Goal: Task Accomplishment & Management: Manage account settings

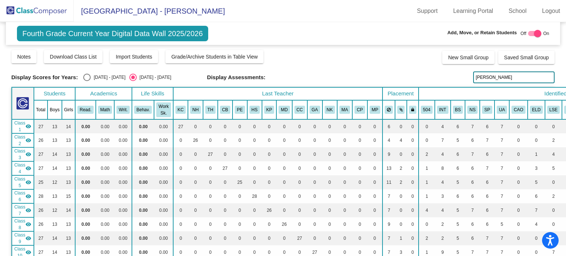
drag, startPoint x: 490, startPoint y: 75, endPoint x: 471, endPoint y: 78, distance: 19.3
click at [473, 78] on input "[PERSON_NAME]" at bounding box center [513, 77] width 81 height 12
drag, startPoint x: 494, startPoint y: 67, endPoint x: 505, endPoint y: 52, distance: 18.9
click at [501, 59] on div "Display Scores for Years: [DATE] - [DATE] [DATE] - [DATE] Grade/Archive Student…" at bounding box center [282, 196] width 543 height 294
drag, startPoint x: 488, startPoint y: 78, endPoint x: 470, endPoint y: 78, distance: 17.7
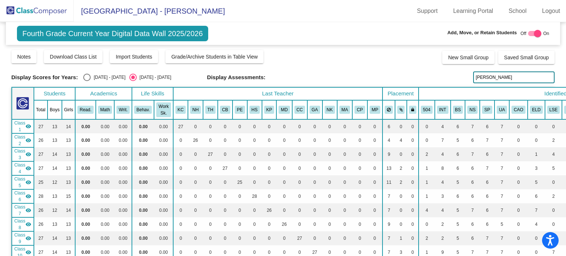
click at [473, 78] on input "[PERSON_NAME]" at bounding box center [513, 77] width 81 height 12
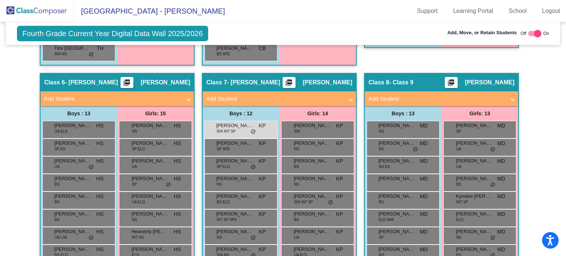
scroll to position [884, 0]
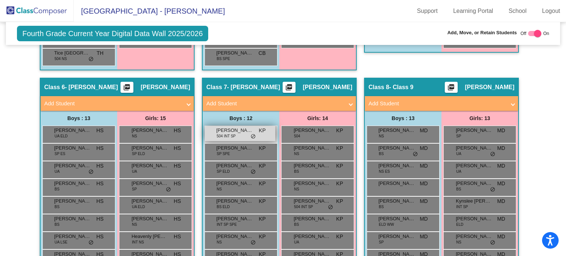
click at [233, 127] on span "[PERSON_NAME]" at bounding box center [234, 130] width 37 height 7
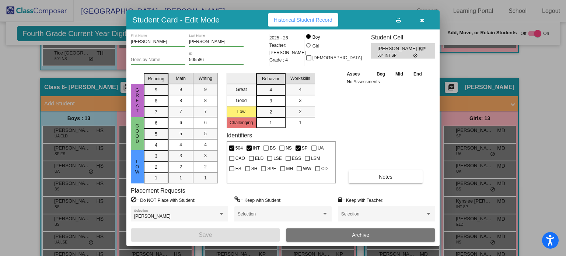
click at [420, 20] on icon "button" at bounding box center [422, 20] width 4 height 5
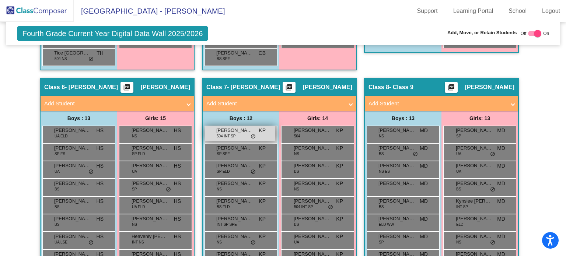
click at [214, 130] on div "[PERSON_NAME] 504 INT SP KP lock do_not_disturb_alt" at bounding box center [240, 133] width 70 height 15
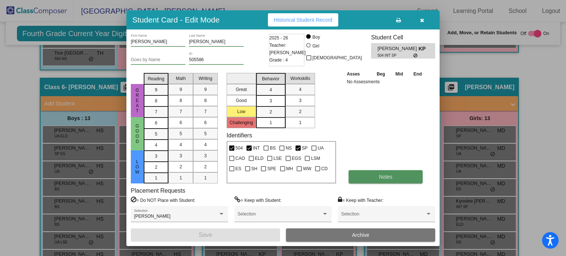
click at [362, 176] on button "Notes" at bounding box center [385, 176] width 74 height 13
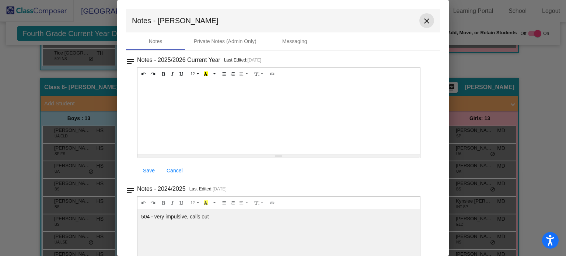
click at [424, 20] on mat-icon "close" at bounding box center [426, 21] width 9 height 9
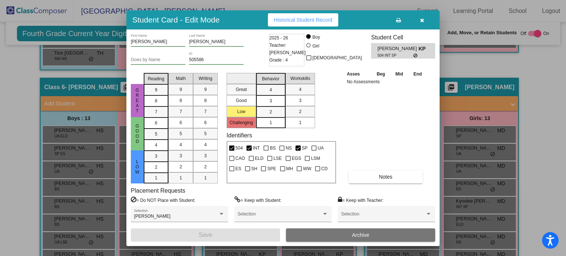
click at [419, 20] on button "button" at bounding box center [422, 19] width 24 height 13
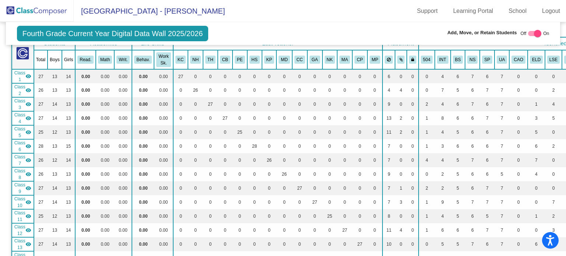
scroll to position [24, 0]
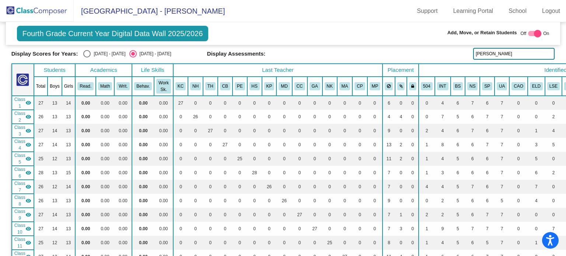
drag, startPoint x: 487, startPoint y: 55, endPoint x: 458, endPoint y: 54, distance: 28.7
click at [457, 54] on div "Display Scores for Years: [DATE] - [DATE] [DATE] - [DATE] Display Assessments: …" at bounding box center [282, 54] width 543 height 12
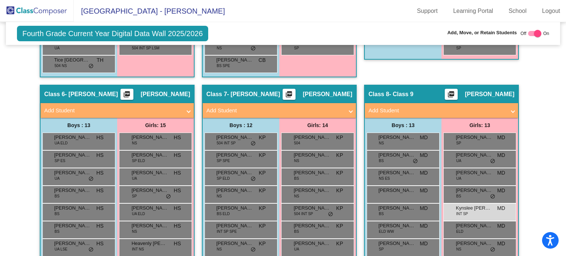
scroll to position [874, 0]
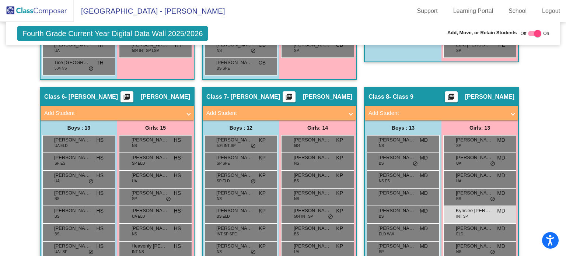
type input "[PERSON_NAME]"
click at [456, 208] on span "Kynslee [PERSON_NAME]" at bounding box center [474, 210] width 37 height 7
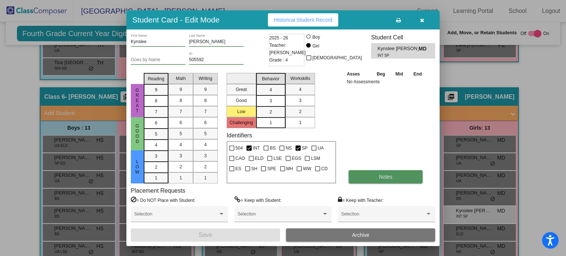
click at [370, 178] on button "Notes" at bounding box center [385, 176] width 74 height 13
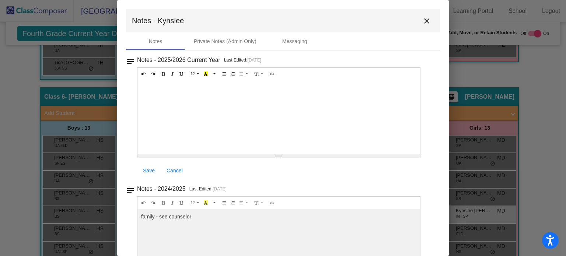
click at [186, 97] on div at bounding box center [278, 117] width 282 height 74
click at [147, 170] on span "Save" at bounding box center [149, 171] width 12 height 6
click at [147, 169] on span "Save" at bounding box center [149, 171] width 12 height 6
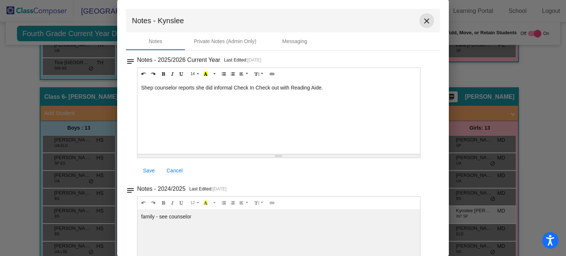
click at [426, 21] on mat-icon "close" at bounding box center [426, 21] width 9 height 9
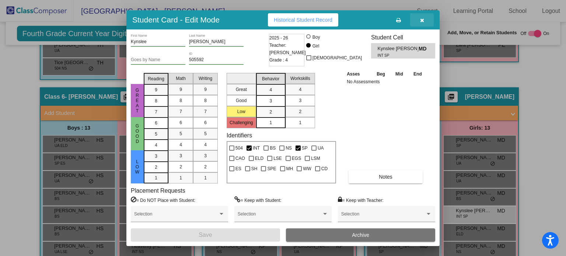
click at [420, 20] on icon "button" at bounding box center [422, 20] width 4 height 5
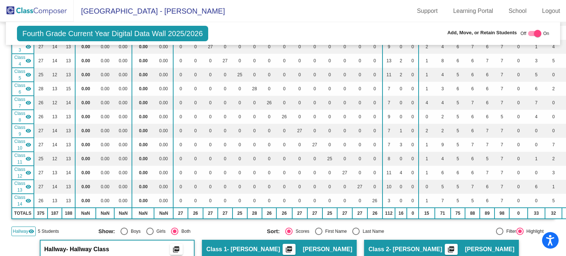
scroll to position [0, 0]
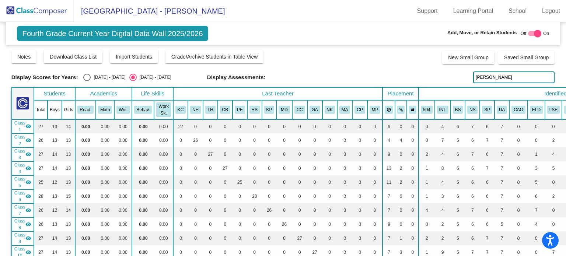
drag, startPoint x: 490, startPoint y: 76, endPoint x: 454, endPoint y: 80, distance: 36.3
click at [454, 80] on div "Display Scores for Years: [DATE] - [DATE] [DATE] - [DATE] Display Assessments: …" at bounding box center [282, 77] width 543 height 12
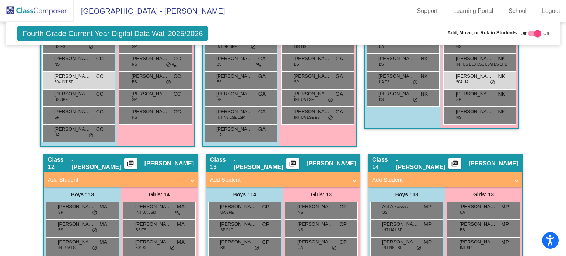
scroll to position [1442, 0]
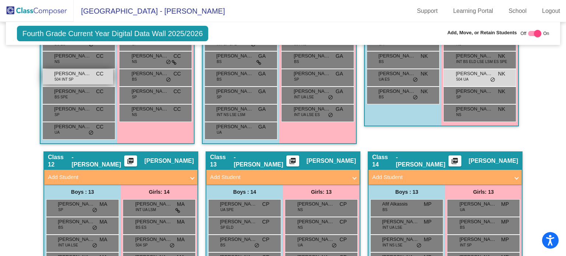
type input "[PERSON_NAME]"
click at [73, 70] on span "[PERSON_NAME]" at bounding box center [72, 73] width 37 height 7
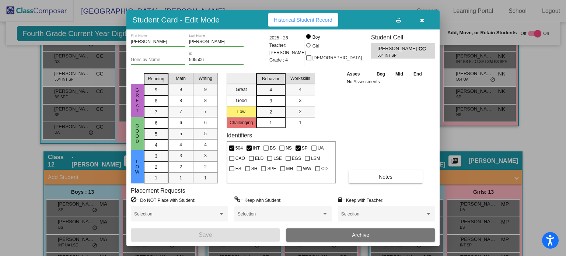
drag, startPoint x: 420, startPoint y: 19, endPoint x: 425, endPoint y: 24, distance: 6.8
click at [422, 21] on icon "button" at bounding box center [422, 20] width 4 height 5
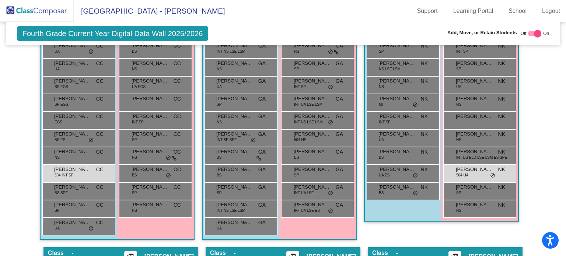
scroll to position [1411, 0]
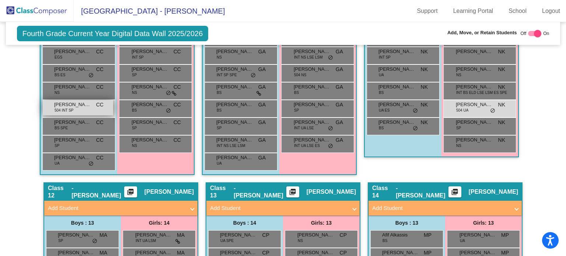
click at [64, 108] on span "504 INT SP" at bounding box center [64, 111] width 19 height 6
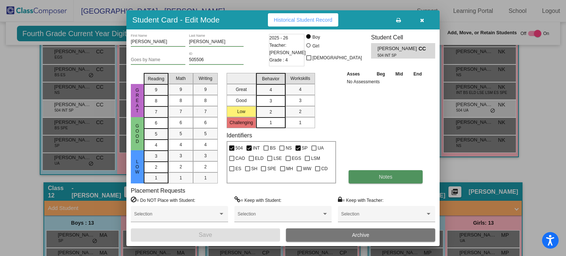
click at [382, 177] on span "Notes" at bounding box center [386, 177] width 14 height 6
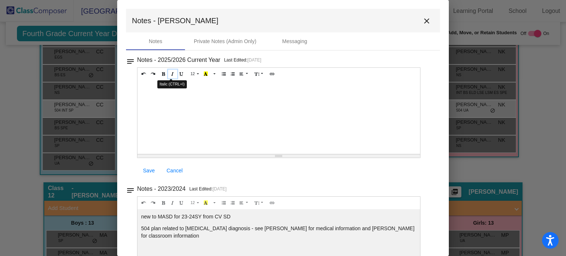
click at [173, 78] on button "Italic (CTRL+I)" at bounding box center [172, 74] width 9 height 9
drag, startPoint x: 142, startPoint y: 85, endPoint x: 178, endPoint y: 91, distance: 36.2
click at [178, 91] on div "[PERSON_NAME] attended" at bounding box center [278, 117] width 282 height 74
click at [171, 76] on icon "Italic (CTRL+I)" at bounding box center [173, 73] width 4 height 4
click at [176, 88] on div "[PERSON_NAME] attended" at bounding box center [278, 117] width 282 height 74
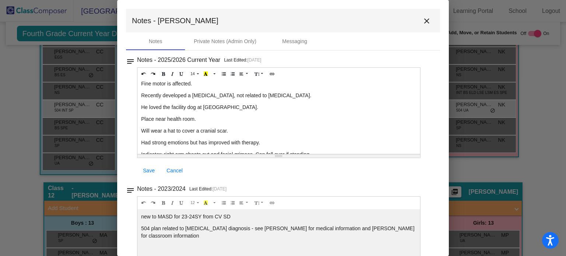
scroll to position [23, 0]
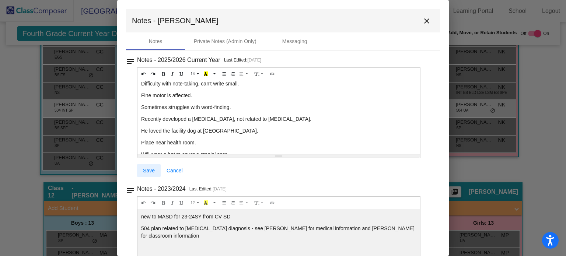
click at [150, 171] on span "Save" at bounding box center [149, 171] width 12 height 6
click at [238, 150] on div "[PERSON_NAME] attended 504 meeting in [DATE]. Seizures are short in duration, h…" at bounding box center [278, 117] width 282 height 74
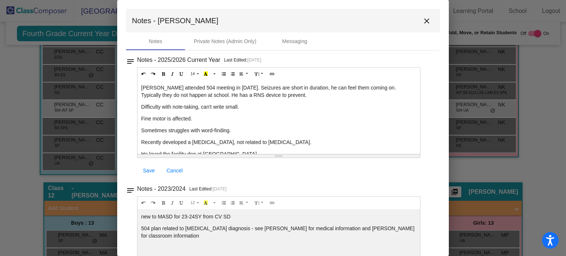
click at [290, 92] on p "[PERSON_NAME] attended 504 meeting in [DATE]. Seizures are short in duration, h…" at bounding box center [278, 91] width 275 height 15
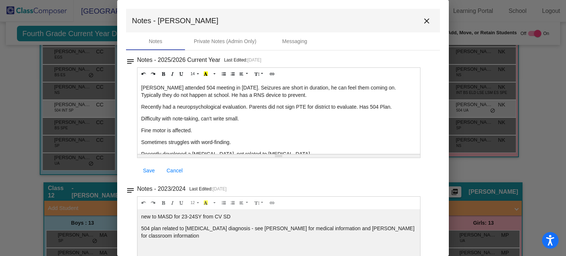
click at [150, 168] on span "Save" at bounding box center [149, 171] width 12 height 6
click at [422, 22] on mat-icon "close" at bounding box center [426, 21] width 9 height 9
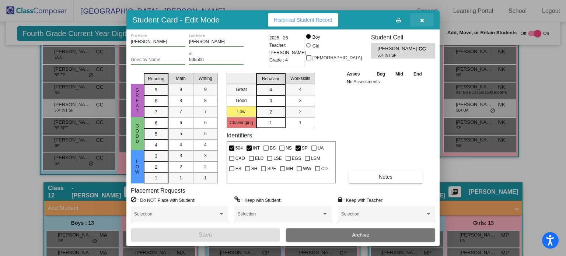
click at [420, 21] on icon "button" at bounding box center [422, 20] width 4 height 5
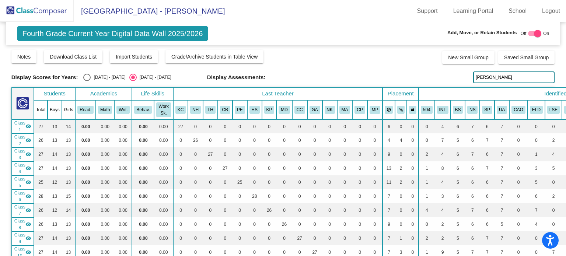
drag, startPoint x: 489, startPoint y: 79, endPoint x: 464, endPoint y: 83, distance: 25.7
click at [464, 83] on div "Display Scores for Years: [DATE] - [DATE] [DATE] - [DATE] Grade/Archive Student…" at bounding box center [282, 196] width 543 height 294
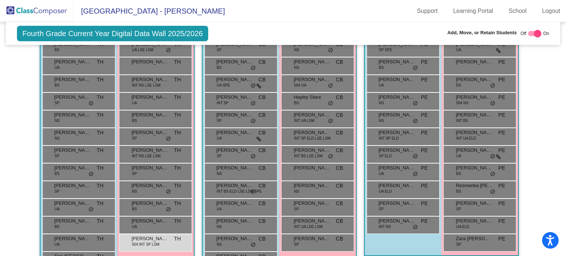
scroll to position [704, 0]
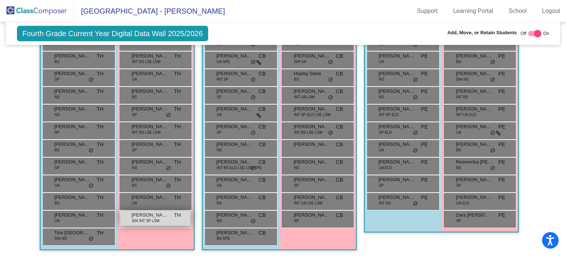
type input "sofia"
click at [161, 214] on span "[PERSON_NAME]" at bounding box center [149, 214] width 37 height 7
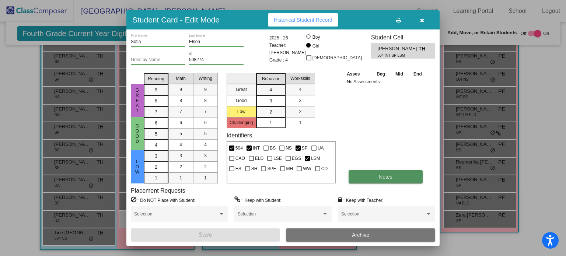
click at [363, 180] on button "Notes" at bounding box center [385, 176] width 74 height 13
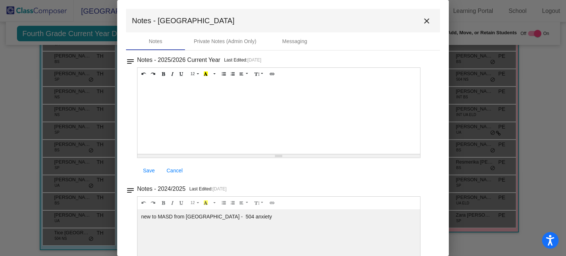
click at [150, 90] on div at bounding box center [278, 117] width 282 height 74
click at [150, 171] on span "Save" at bounding box center [149, 171] width 12 height 6
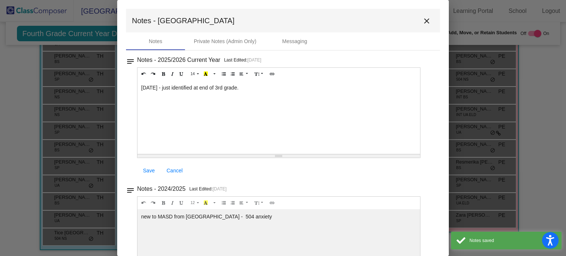
click at [422, 22] on mat-icon "close" at bounding box center [426, 21] width 9 height 9
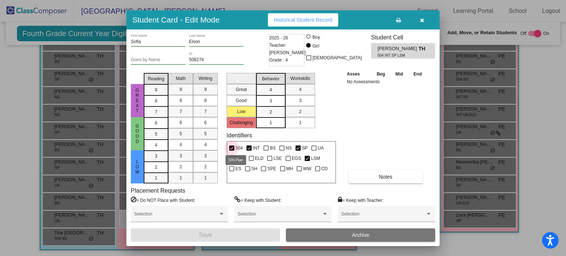
click at [232, 147] on div at bounding box center [231, 147] width 5 height 5
click at [232, 151] on input "504" at bounding box center [231, 151] width 0 height 0
checkbox input "false"
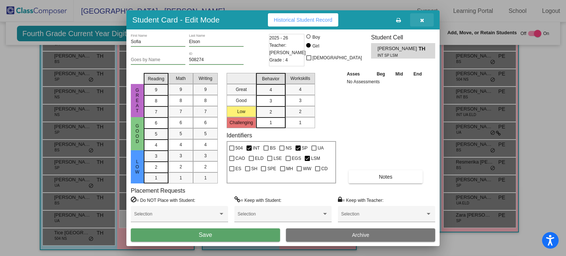
click at [422, 18] on icon "button" at bounding box center [422, 20] width 4 height 5
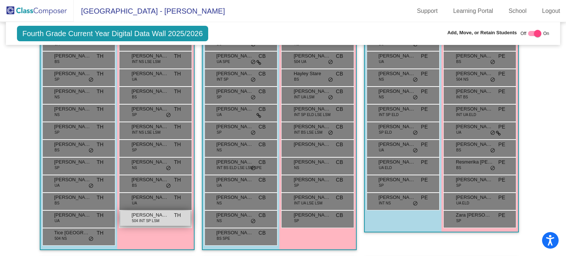
click at [147, 212] on span "[PERSON_NAME]" at bounding box center [149, 214] width 37 height 7
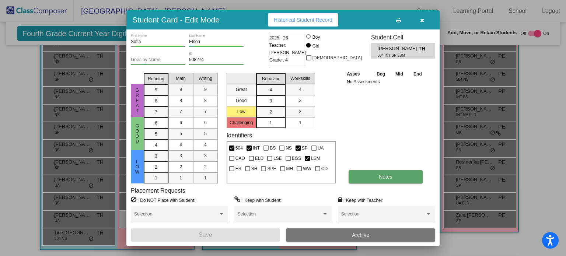
click at [359, 178] on button "Notes" at bounding box center [385, 176] width 74 height 13
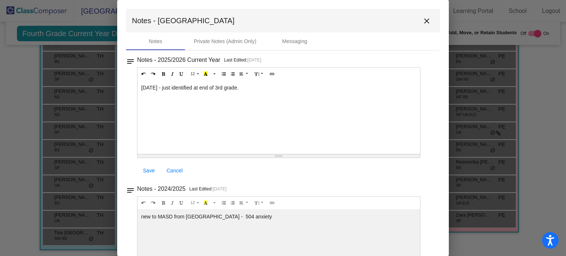
click at [248, 87] on div "[DATE] - just identified at end of 3rd grade." at bounding box center [278, 117] width 282 height 74
click at [296, 82] on div "[DATE] - just identified at end of 3rd grade. Math pullout." at bounding box center [278, 117] width 282 height 74
click at [149, 168] on span "Save" at bounding box center [149, 171] width 12 height 6
click at [423, 20] on mat-icon "close" at bounding box center [426, 21] width 9 height 9
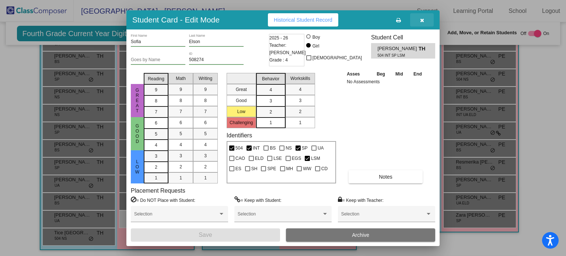
click at [423, 19] on icon "button" at bounding box center [422, 20] width 4 height 5
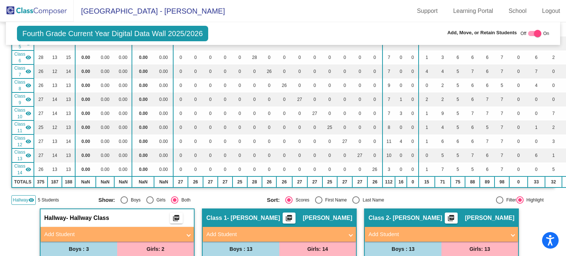
scroll to position [2, 0]
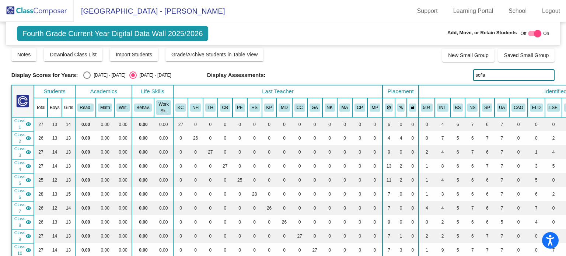
drag, startPoint x: 502, startPoint y: 77, endPoint x: 460, endPoint y: 77, distance: 42.0
click at [460, 77] on div "Display Scores for Years: [DATE] - [DATE] [DATE] - [DATE] Display Assessments: …" at bounding box center [282, 75] width 543 height 12
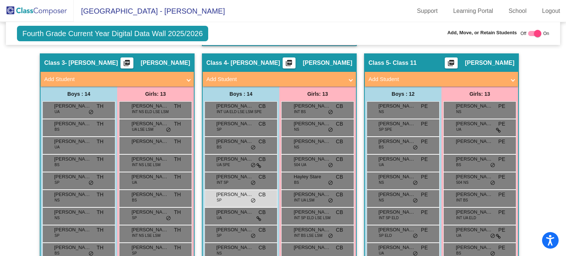
scroll to position [597, 0]
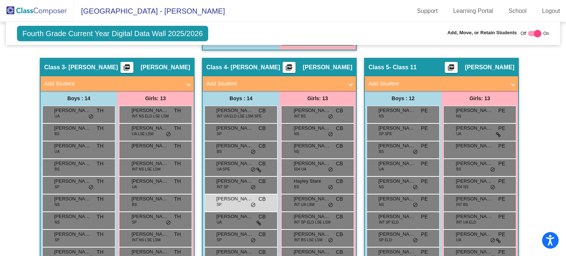
type input "[PERSON_NAME]"
click at [222, 201] on div "[PERSON_NAME] SP CB lock do_not_disturb_alt" at bounding box center [240, 201] width 70 height 15
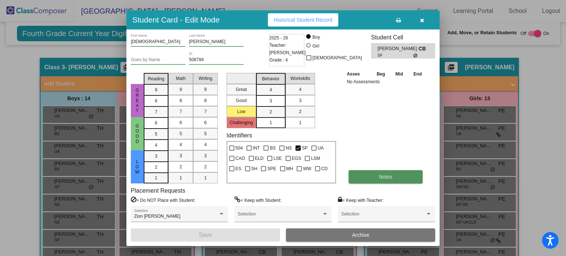
click at [362, 179] on button "Notes" at bounding box center [385, 176] width 74 height 13
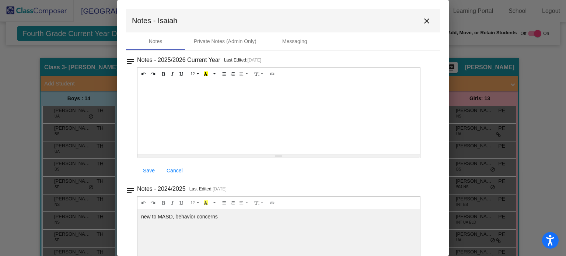
click at [157, 89] on div at bounding box center [278, 117] width 282 height 74
click at [179, 88] on div "Shep counselors reports [MEDICAL_DATA], some attention-seeking behavior." at bounding box center [278, 117] width 282 height 74
click at [149, 173] on link "Save" at bounding box center [149, 170] width 24 height 13
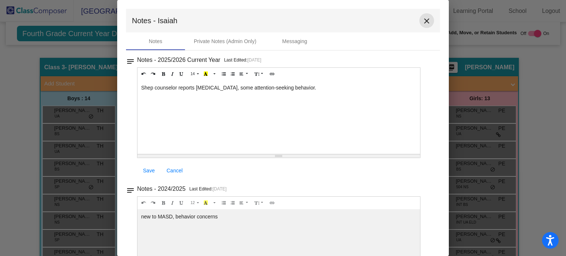
click at [422, 22] on mat-icon "close" at bounding box center [426, 21] width 9 height 9
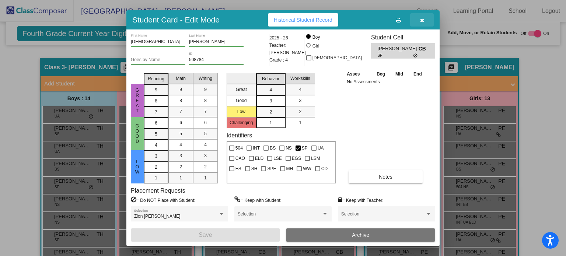
click at [424, 20] on icon "button" at bounding box center [422, 20] width 4 height 5
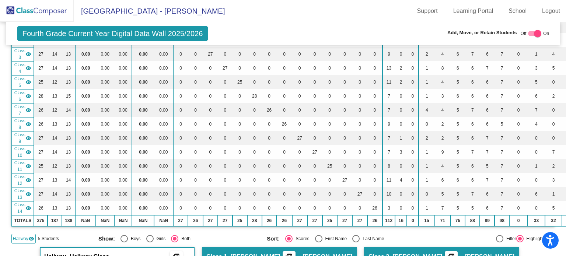
scroll to position [0, 0]
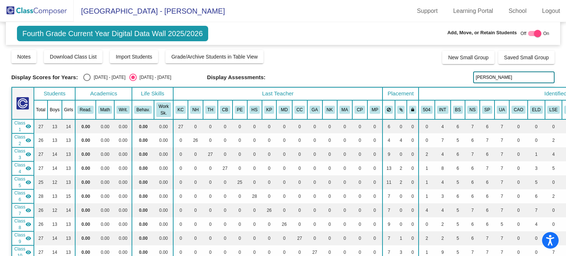
drag, startPoint x: 504, startPoint y: 76, endPoint x: 468, endPoint y: 76, distance: 36.5
click at [468, 76] on div "Display Scores for Years: [DATE] - [DATE] [DATE] - [DATE] Display Assessments: …" at bounding box center [282, 77] width 543 height 12
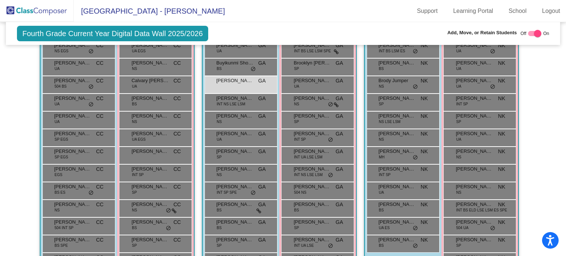
scroll to position [1296, 0]
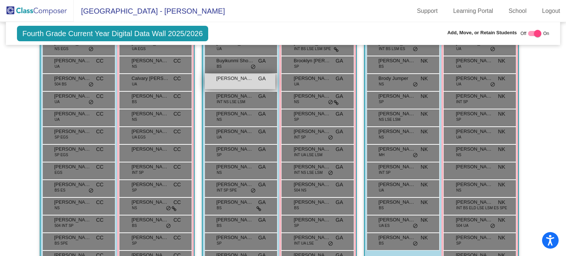
type input "[PERSON_NAME]"
click at [243, 76] on span "[PERSON_NAME]" at bounding box center [234, 78] width 37 height 7
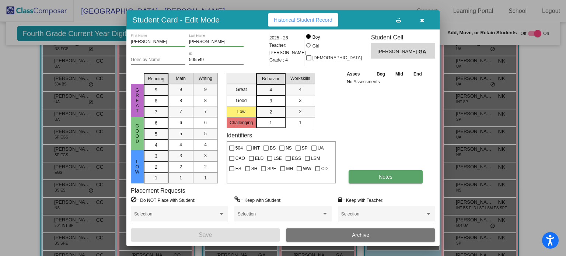
click at [369, 177] on button "Notes" at bounding box center [385, 176] width 74 height 13
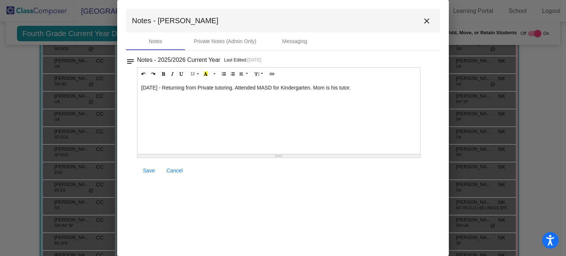
click at [427, 22] on mat-icon "close" at bounding box center [426, 21] width 9 height 9
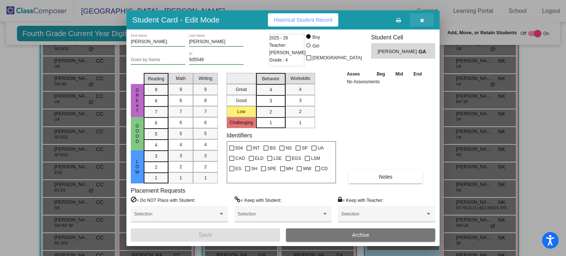
click at [420, 20] on icon "button" at bounding box center [422, 20] width 4 height 5
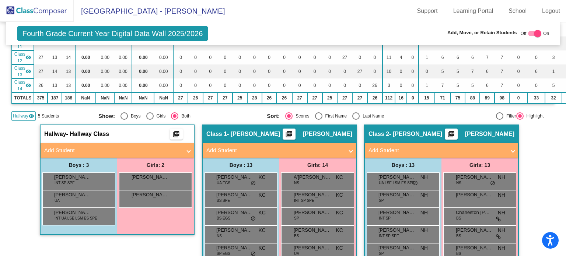
scroll to position [225, 0]
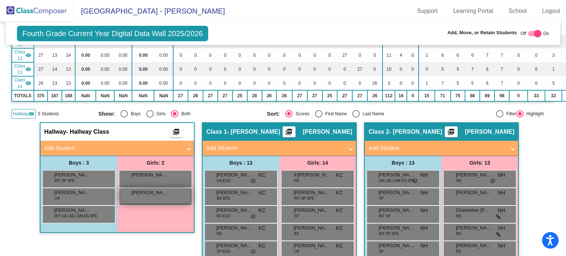
click at [138, 196] on div "[PERSON_NAME] lock do_not_disturb_alt" at bounding box center [155, 195] width 70 height 15
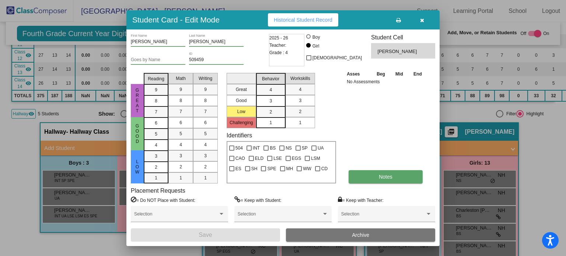
click at [364, 178] on button "Notes" at bounding box center [385, 176] width 74 height 13
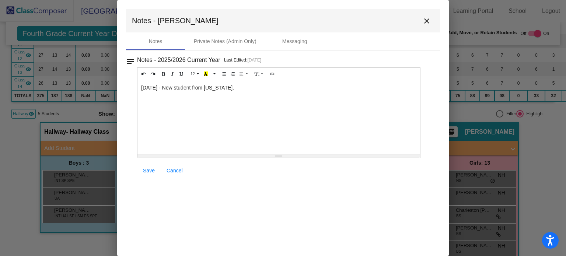
click at [424, 21] on mat-icon "close" at bounding box center [426, 21] width 9 height 9
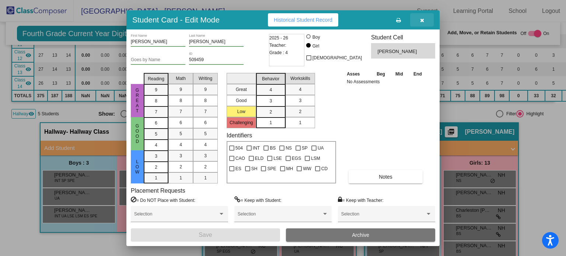
click at [424, 18] on button "button" at bounding box center [422, 19] width 24 height 13
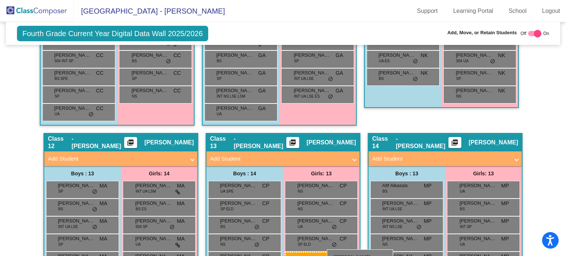
scroll to position [1480, 0]
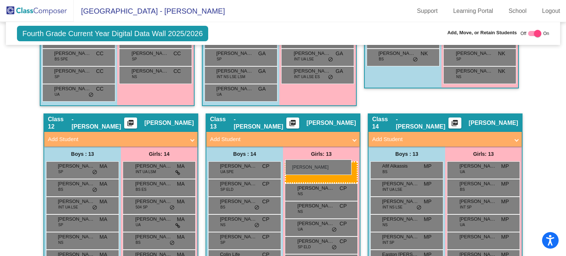
drag, startPoint x: 144, startPoint y: 193, endPoint x: 285, endPoint y: 159, distance: 145.4
